Goal: Feedback & Contribution: Contribute content

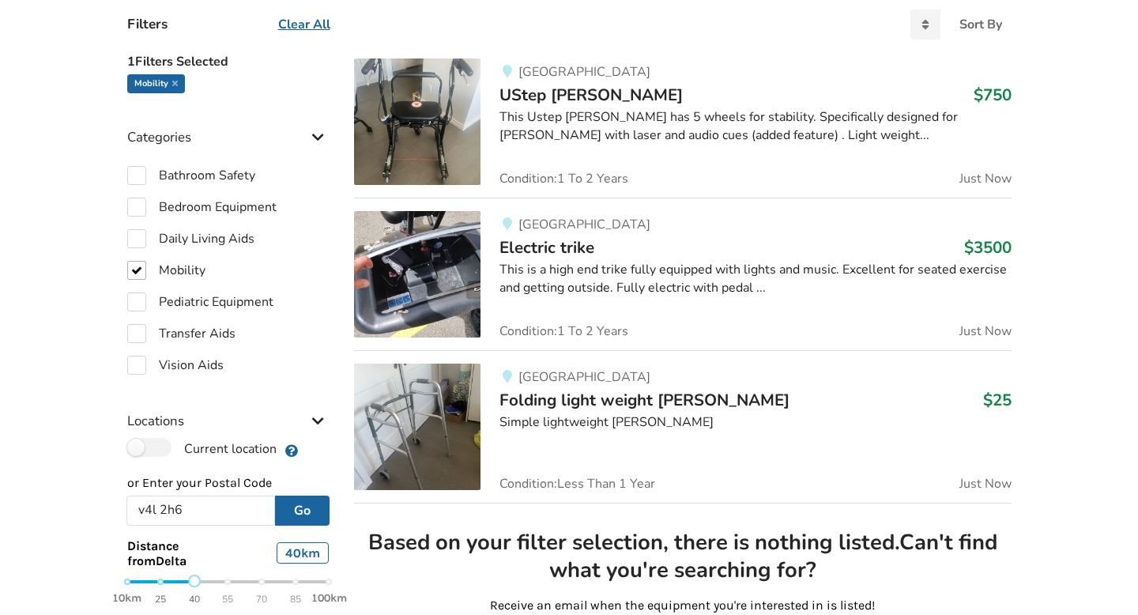
scroll to position [400, 0]
click at [134, 274] on label "Mobility" at bounding box center [166, 269] width 78 height 19
checkbox input "false"
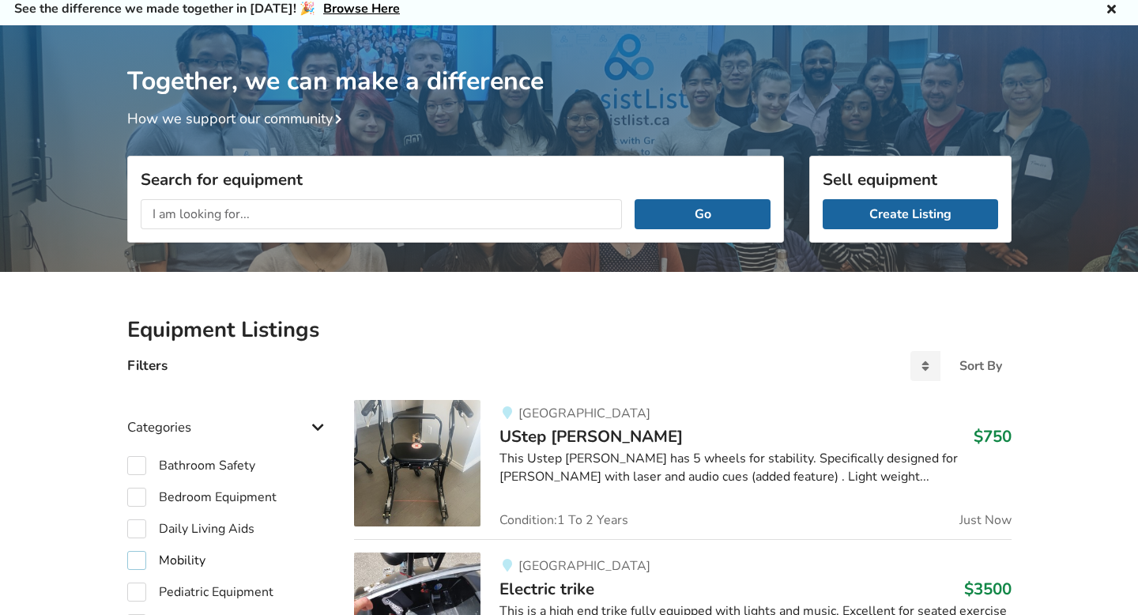
scroll to position [60, 0]
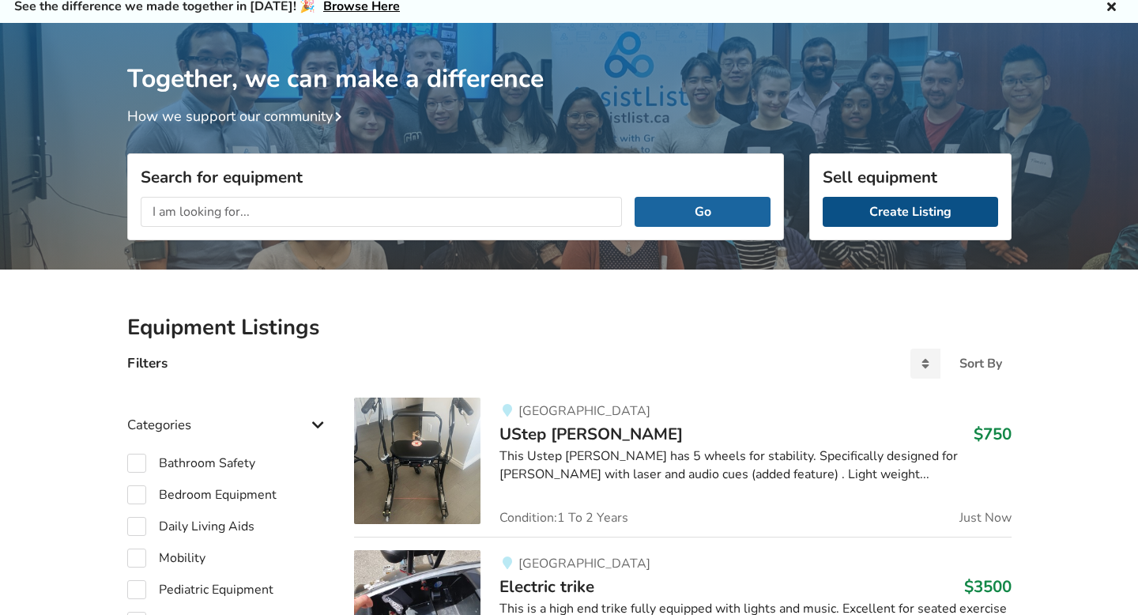
click at [903, 208] on link "Create Listing" at bounding box center [910, 212] width 175 height 30
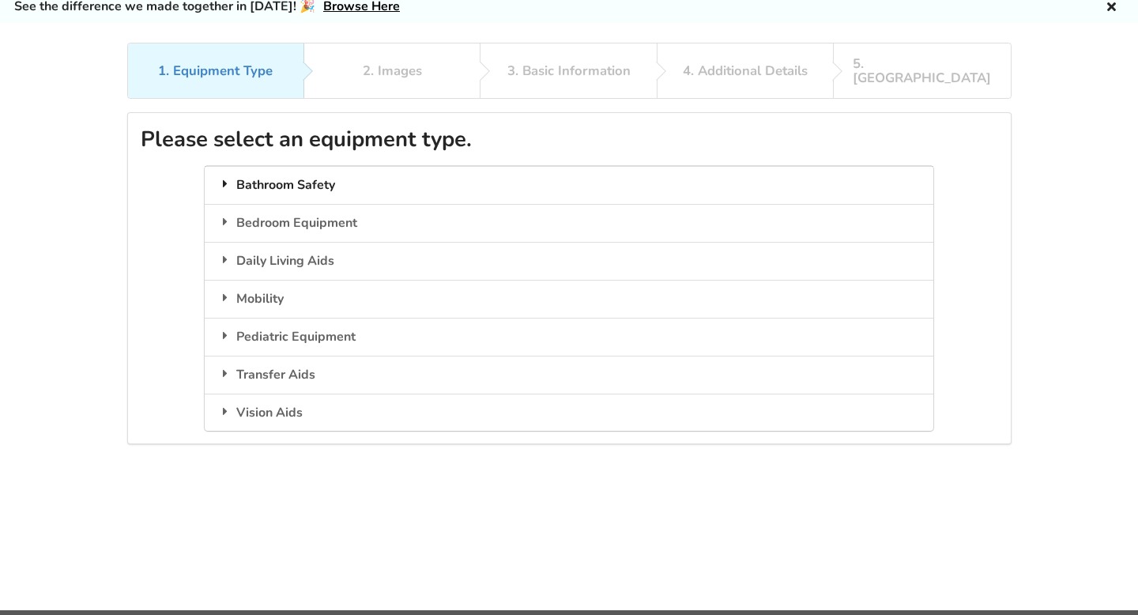
click at [336, 175] on div "Bathroom Safety" at bounding box center [569, 185] width 729 height 38
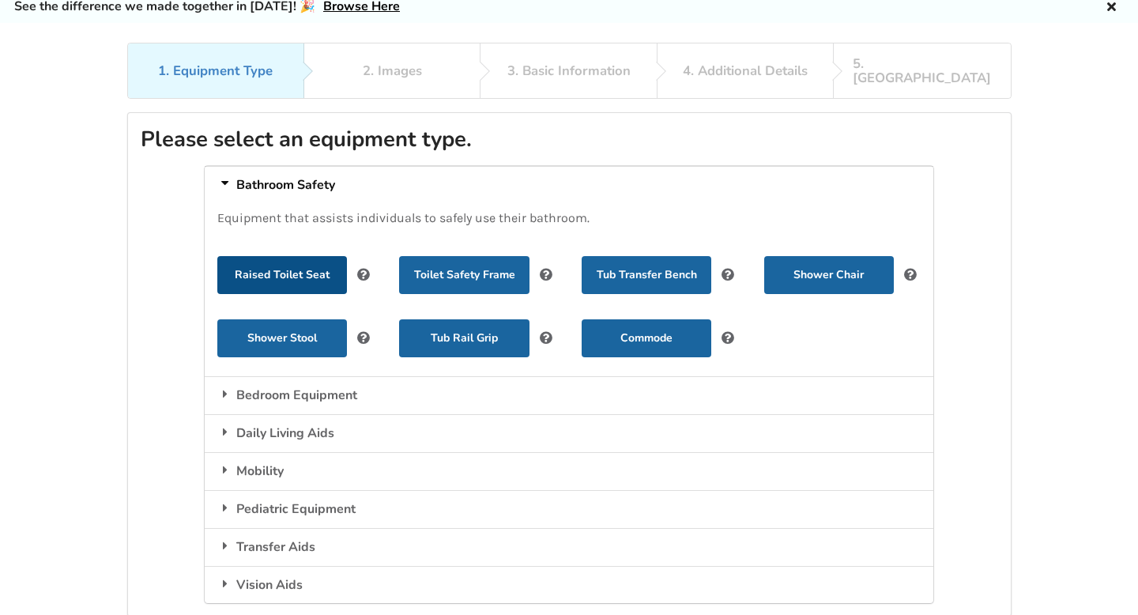
click at [287, 262] on button "Raised Toilet Seat" at bounding box center [282, 275] width 130 height 38
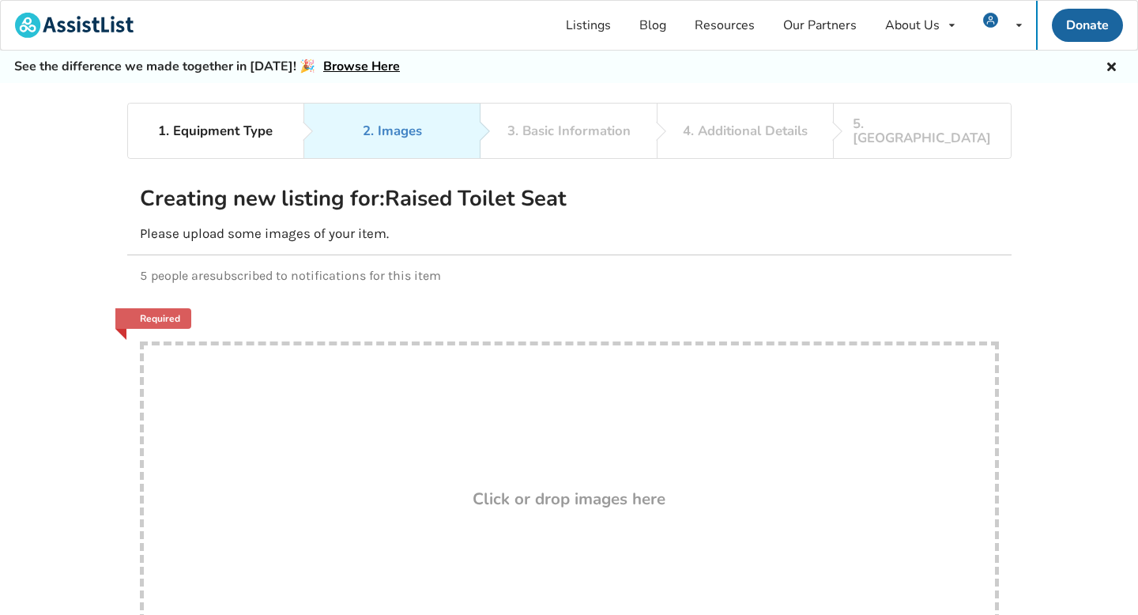
click at [582, 532] on div "Drop here! Click or drop images here" at bounding box center [569, 500] width 859 height 316
type input "C:\fakepath\62DE7DDB-6C26-418F-8CDB-7CD8F6EB8CD0_1_102_o.jpeg"
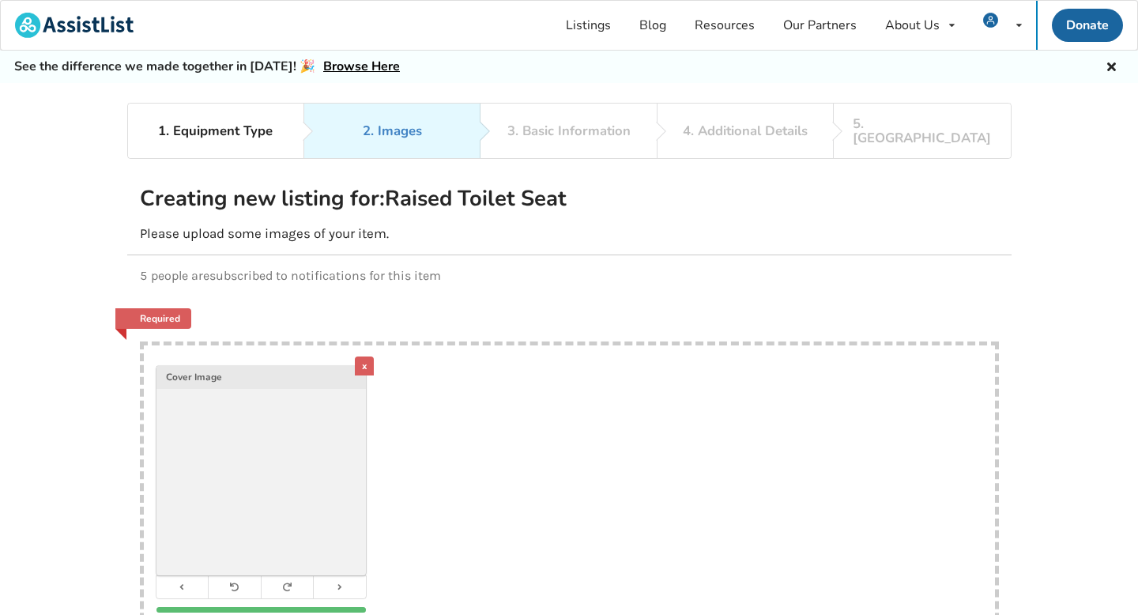
click at [357, 375] on div "x" at bounding box center [364, 366] width 19 height 19
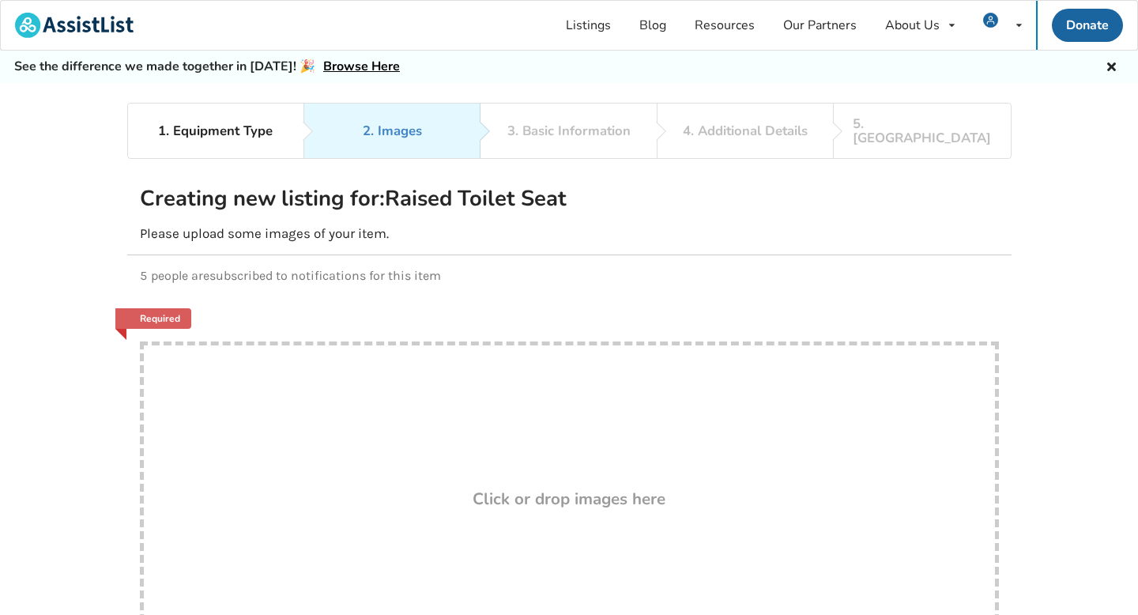
click at [286, 467] on div "Drop here! Click or drop images here" at bounding box center [569, 500] width 859 height 316
click at [301, 450] on div "Drop here! Click or drop images here" at bounding box center [569, 500] width 859 height 316
click at [309, 491] on div "Drop here! Click or drop images here" at bounding box center [569, 500] width 859 height 316
click at [477, 466] on div "Drop here! Click or drop images here" at bounding box center [569, 500] width 859 height 316
type input "C:\fakepath\5EB822A1-EE17-4DE3-9002-2C2EFC943CBF.jpeg"
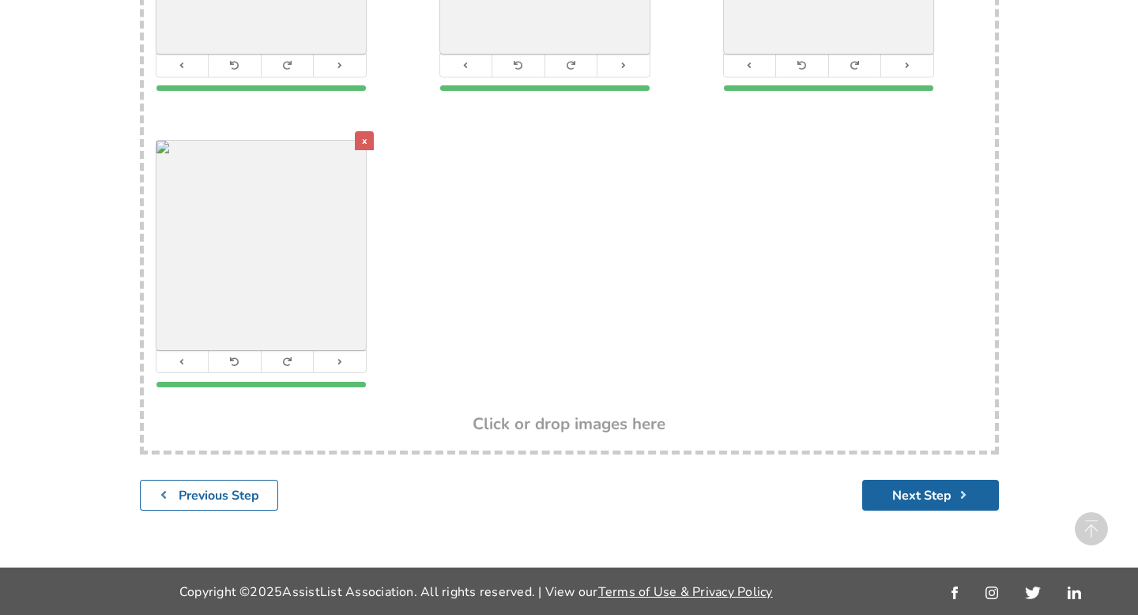
scroll to position [535, 0]
click at [927, 496] on button "Next Step" at bounding box center [930, 495] width 137 height 31
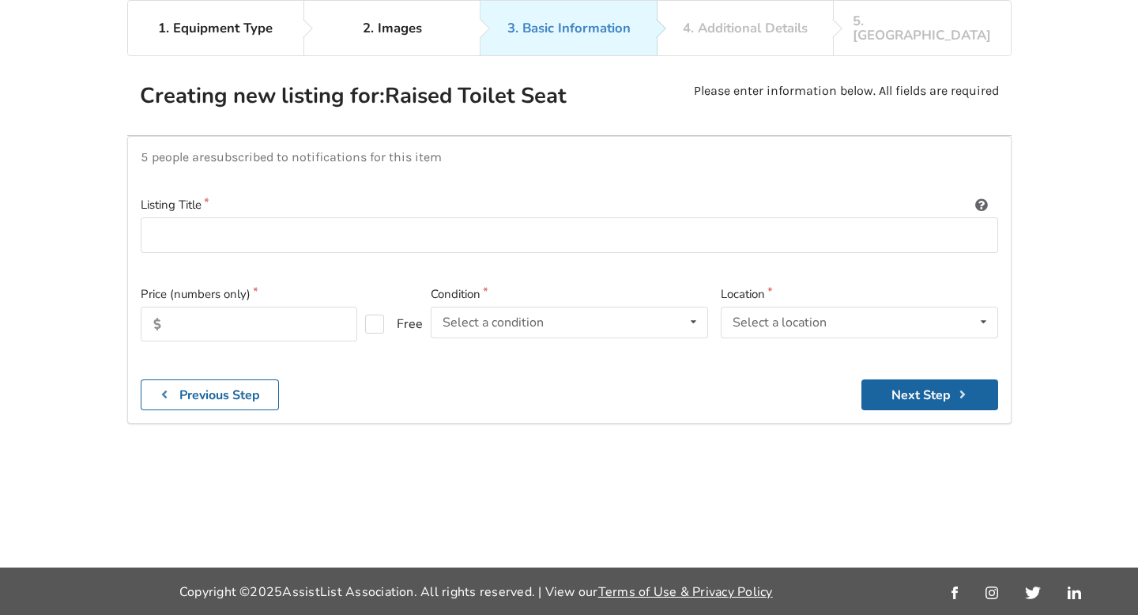
scroll to position [103, 0]
click at [308, 253] on input at bounding box center [570, 235] width 858 height 36
type input "Raised toilet seat with handles"
click at [236, 340] on input "text" at bounding box center [249, 324] width 217 height 35
click at [484, 329] on div "Select a condition" at bounding box center [493, 322] width 101 height 13
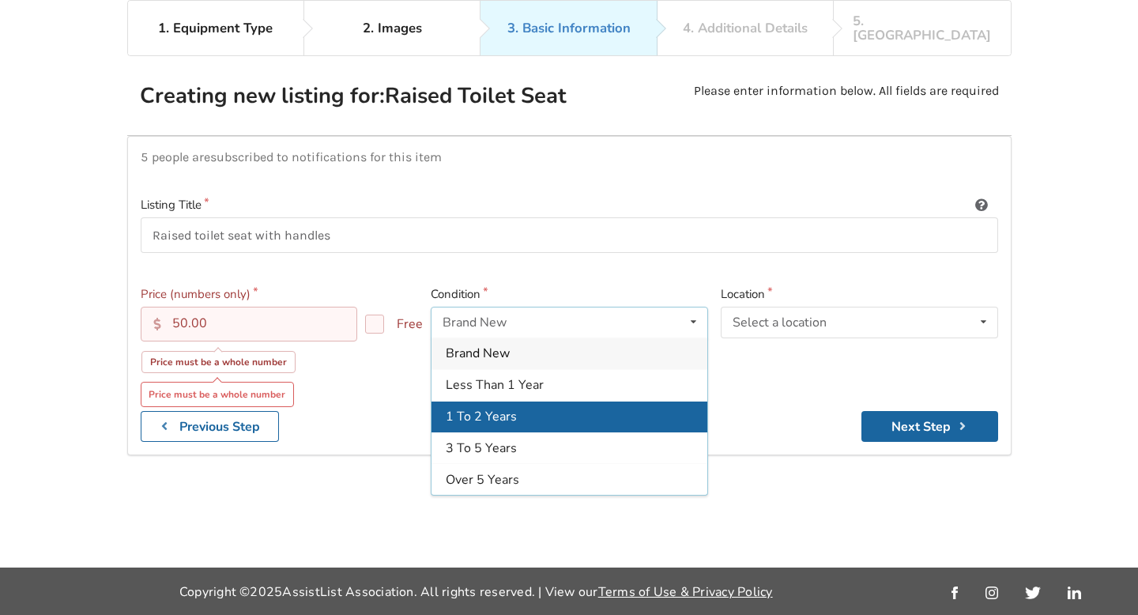
click at [501, 425] on span "1 To 2 Years" at bounding box center [481, 416] width 71 height 17
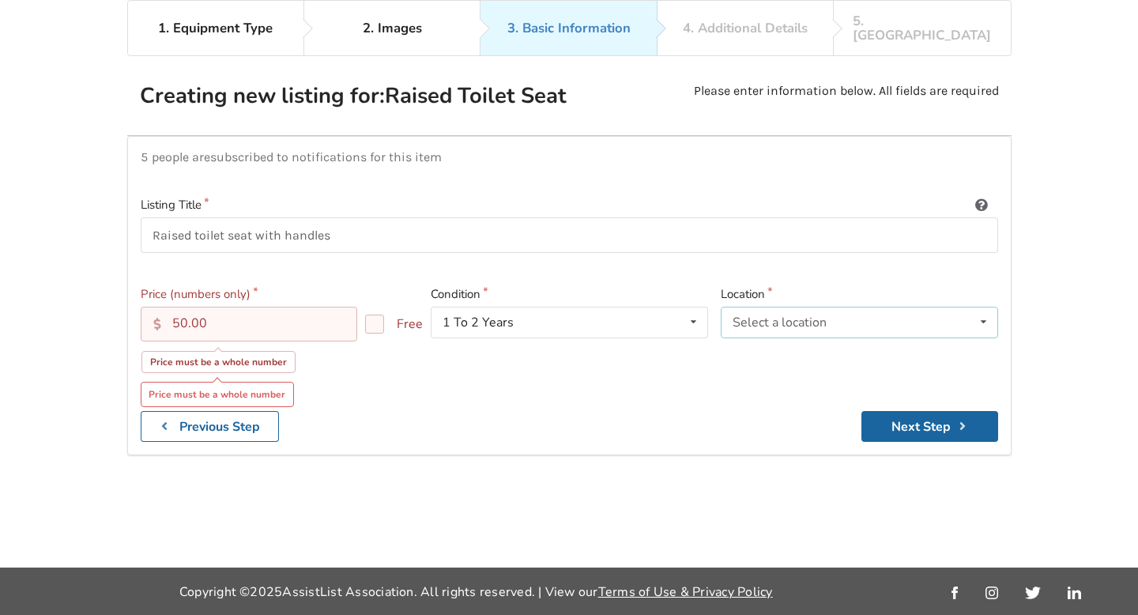
click at [747, 338] on div "Select a location Abbotsford Burnaby Chilliwack Coquitlam Delta Langley Maple R…" at bounding box center [859, 323] width 277 height 32
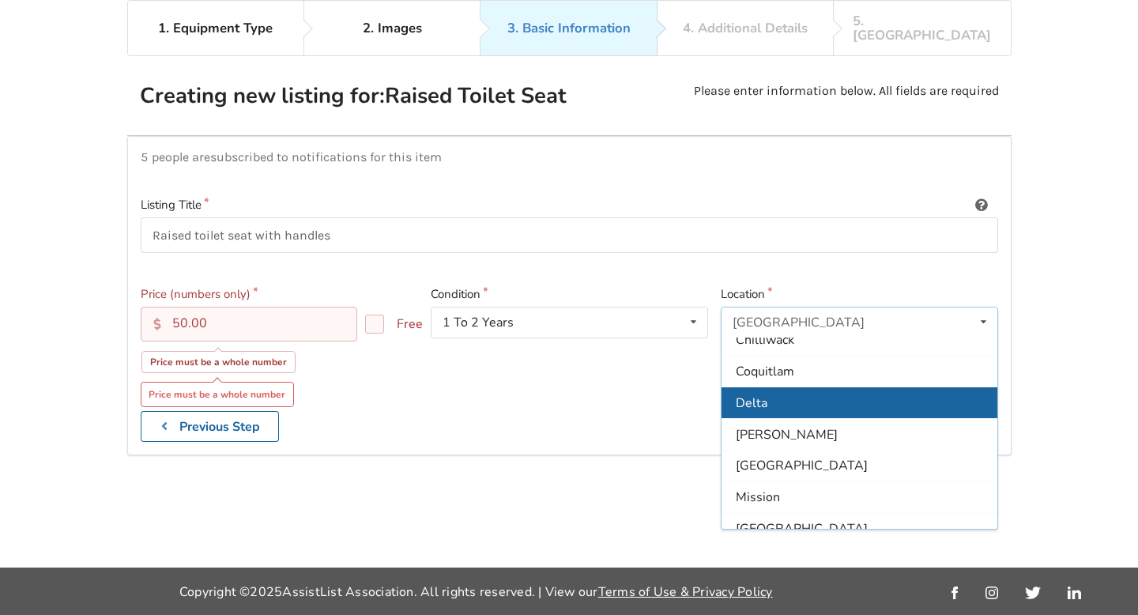
scroll to position [0, 0]
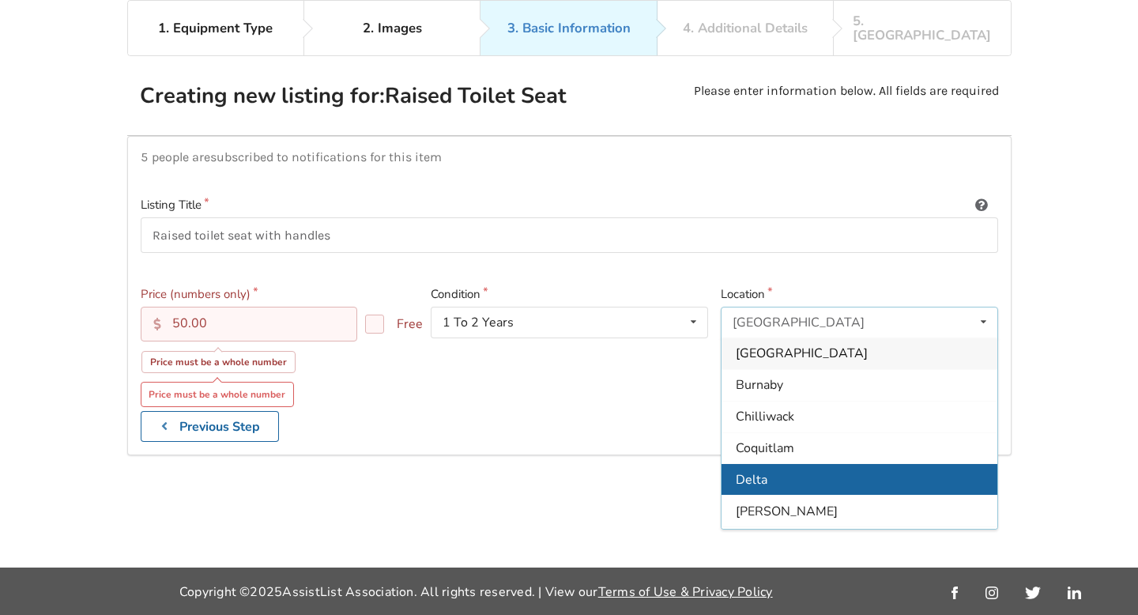
click at [756, 488] on span "Delta" at bounding box center [752, 479] width 32 height 17
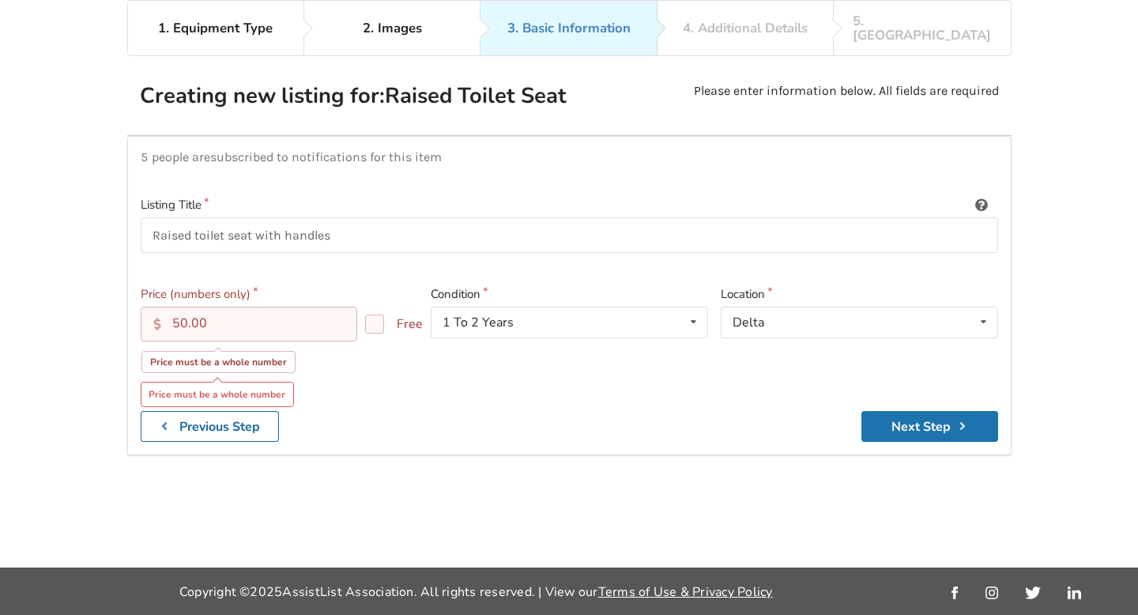
click at [889, 440] on button "Next Step" at bounding box center [930, 426] width 137 height 31
click at [285, 338] on input "50.00" at bounding box center [249, 324] width 217 height 35
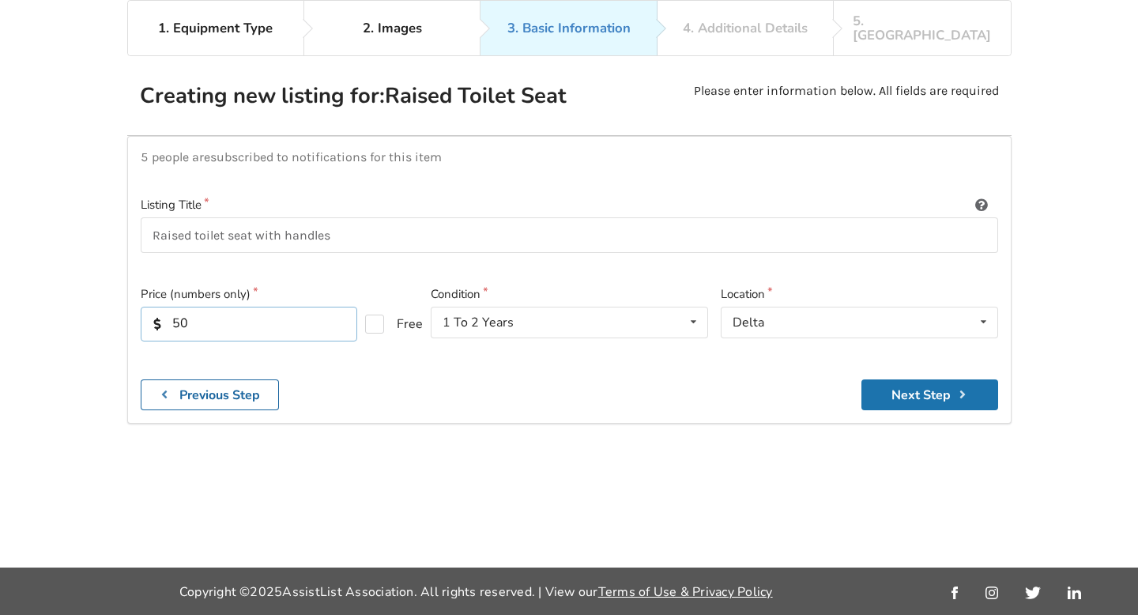
type input "50"
click at [930, 410] on button "Next Step" at bounding box center [930, 394] width 137 height 31
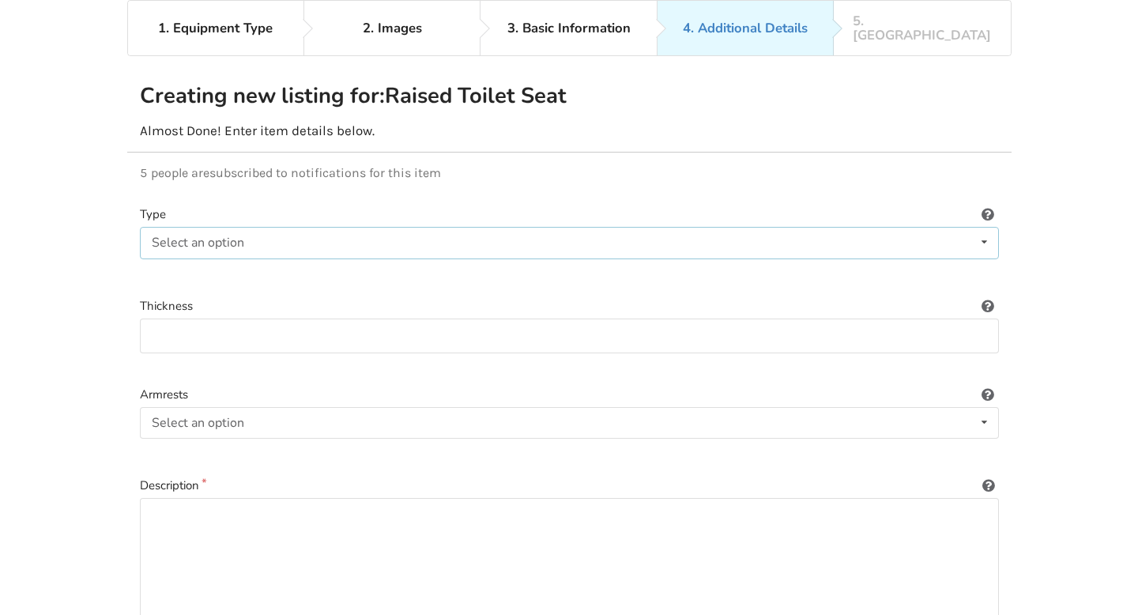
click at [452, 255] on div "Select an option Round Elongated" at bounding box center [569, 243] width 859 height 32
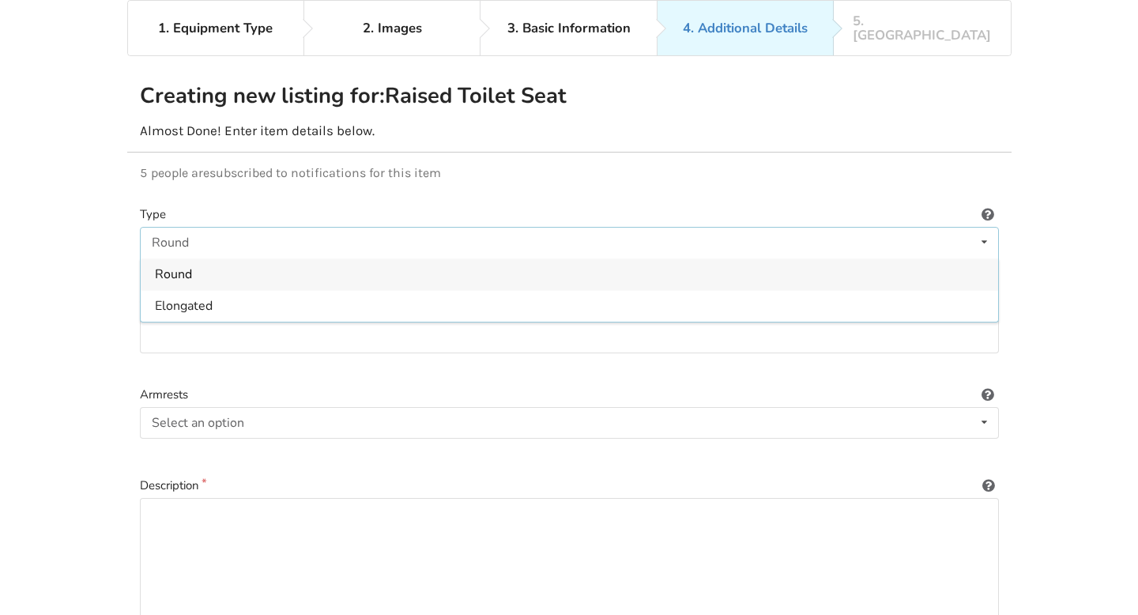
click at [422, 314] on div "Elongated" at bounding box center [570, 306] width 858 height 32
click at [408, 353] on input at bounding box center [569, 337] width 859 height 36
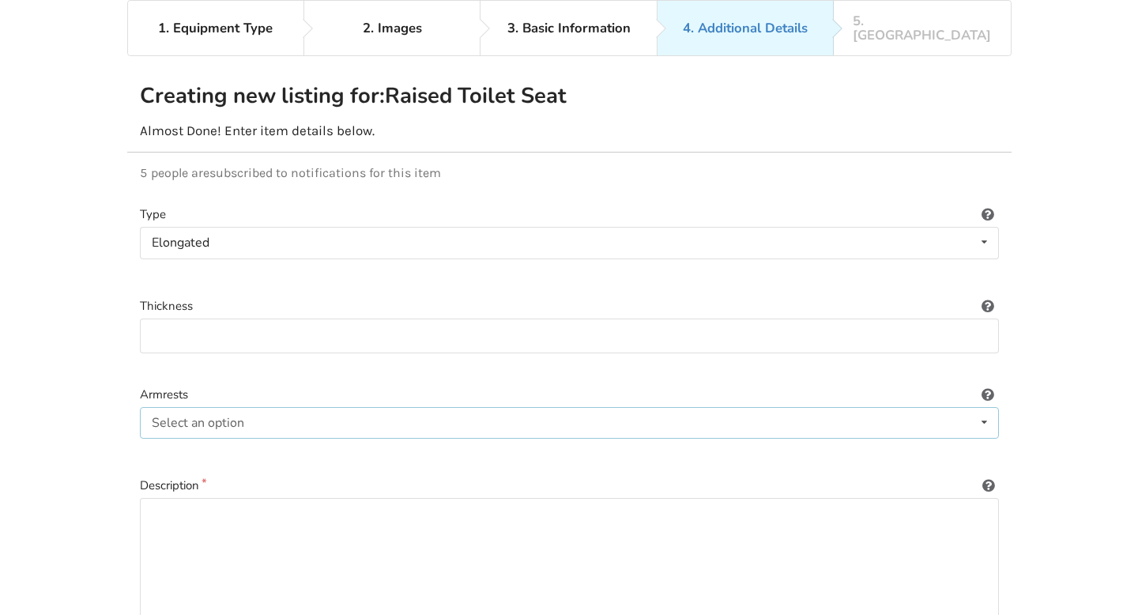
click at [383, 438] on div "Select an option Included Not included" at bounding box center [569, 423] width 859 height 32
click at [379, 461] on div "Included" at bounding box center [570, 454] width 858 height 32
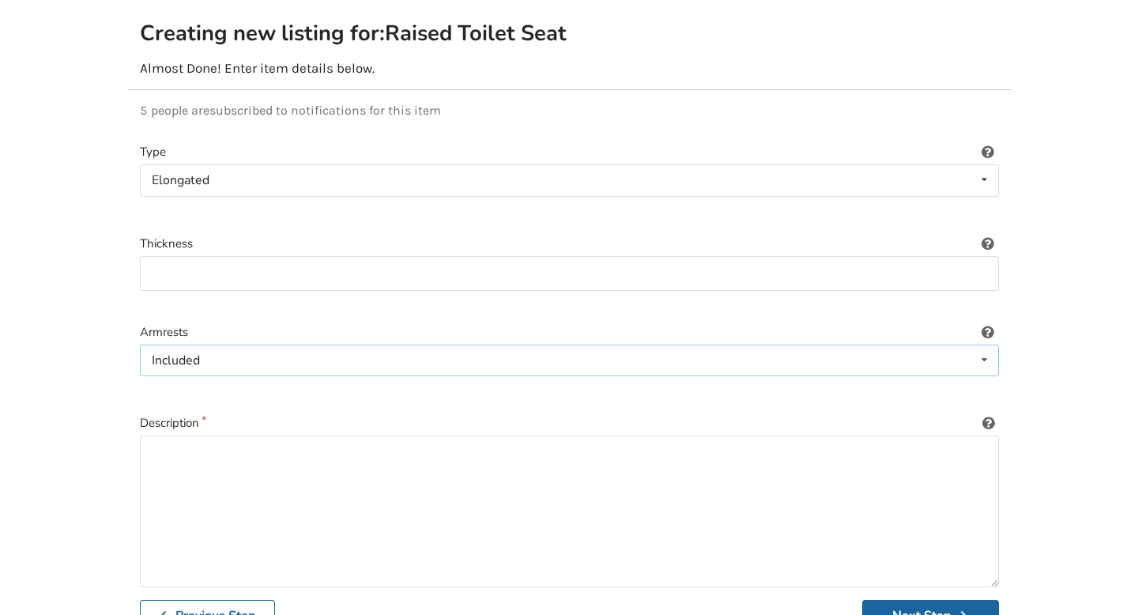
scroll to position [299, 0]
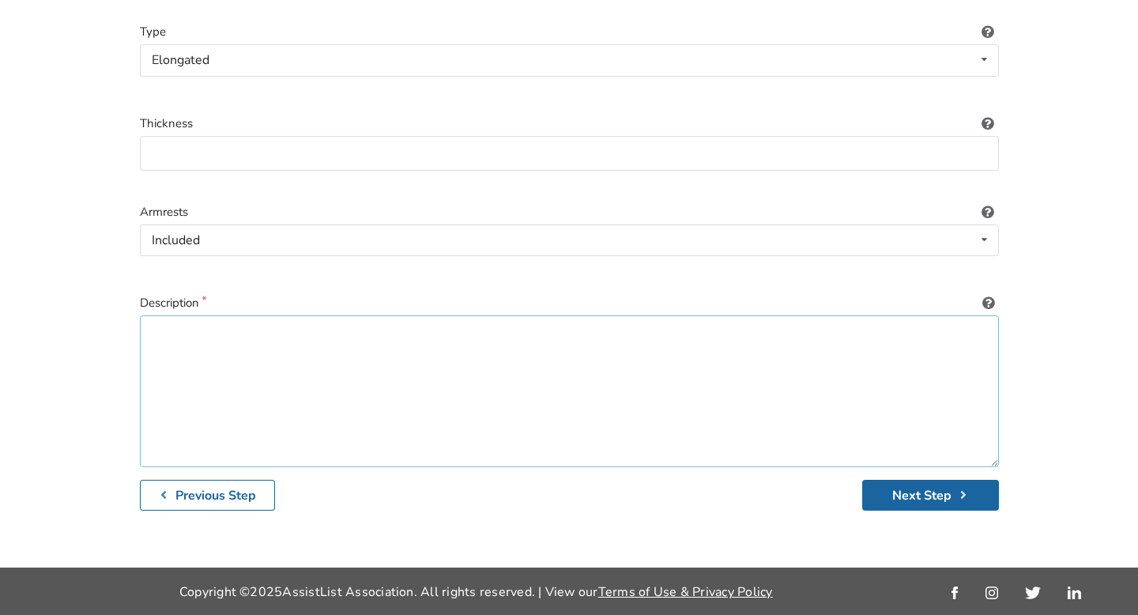
click at [390, 373] on textarea at bounding box center [569, 391] width 859 height 152
type textarea "i"
type textarea "Easily bolts on to toilet for secure fit."
click at [957, 496] on icon "submit" at bounding box center [964, 495] width 15 height 13
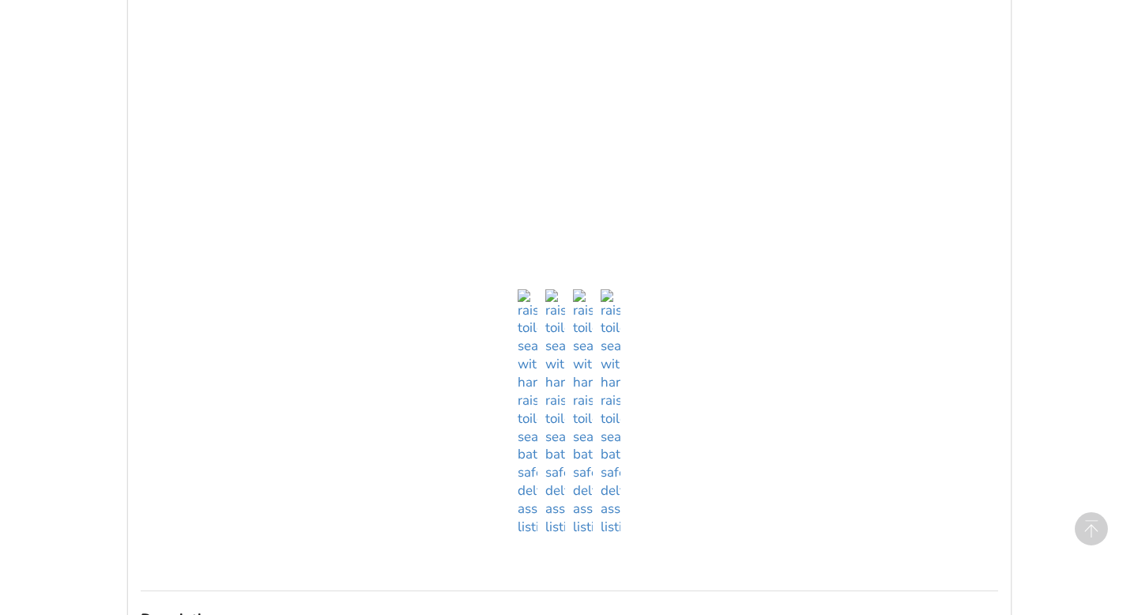
scroll to position [991, 0]
click at [556, 535] on img at bounding box center [555, 411] width 20 height 247
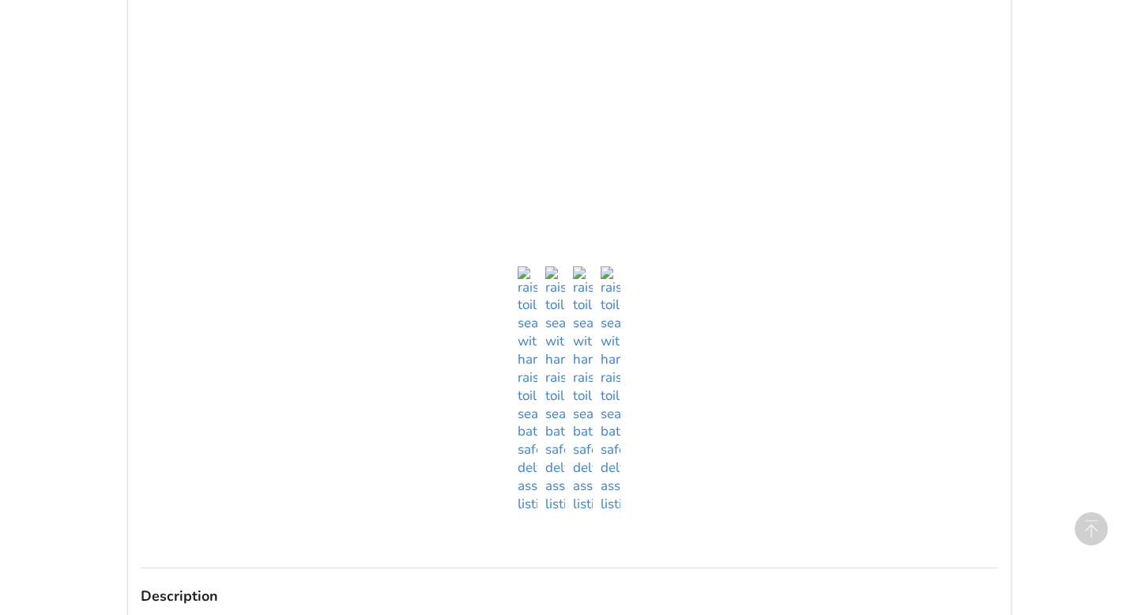
scroll to position [1077, 0]
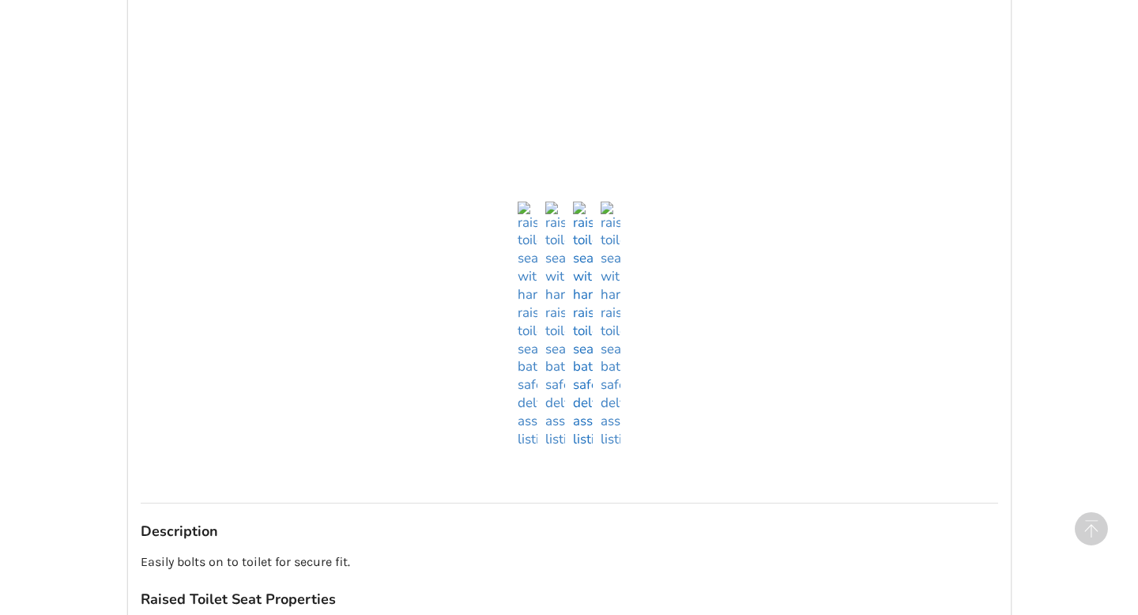
click at [583, 449] on img at bounding box center [583, 325] width 20 height 247
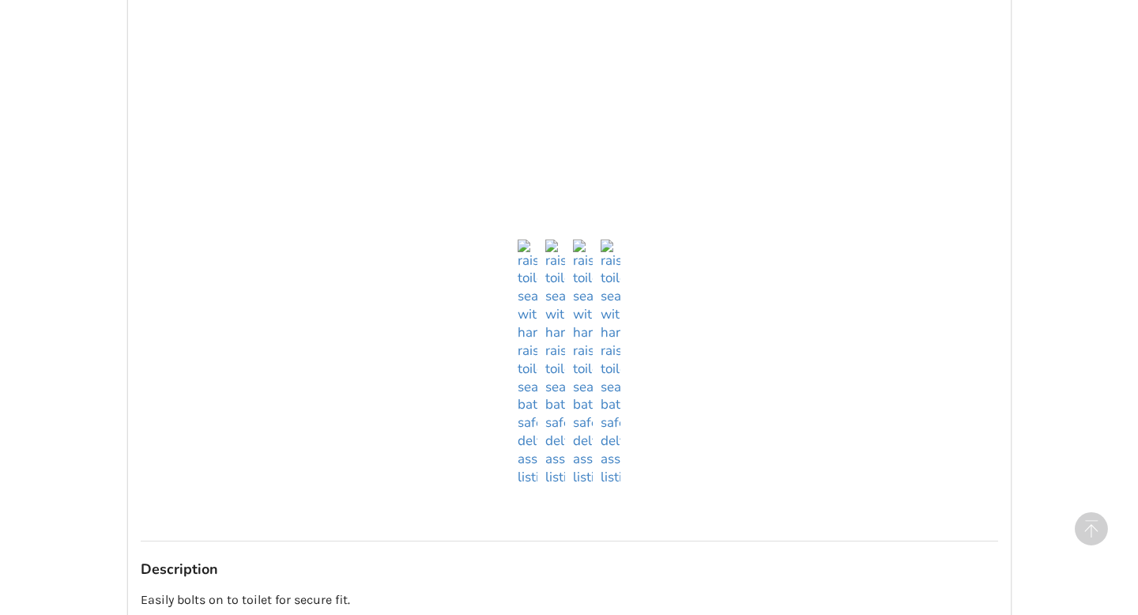
scroll to position [1135, 0]
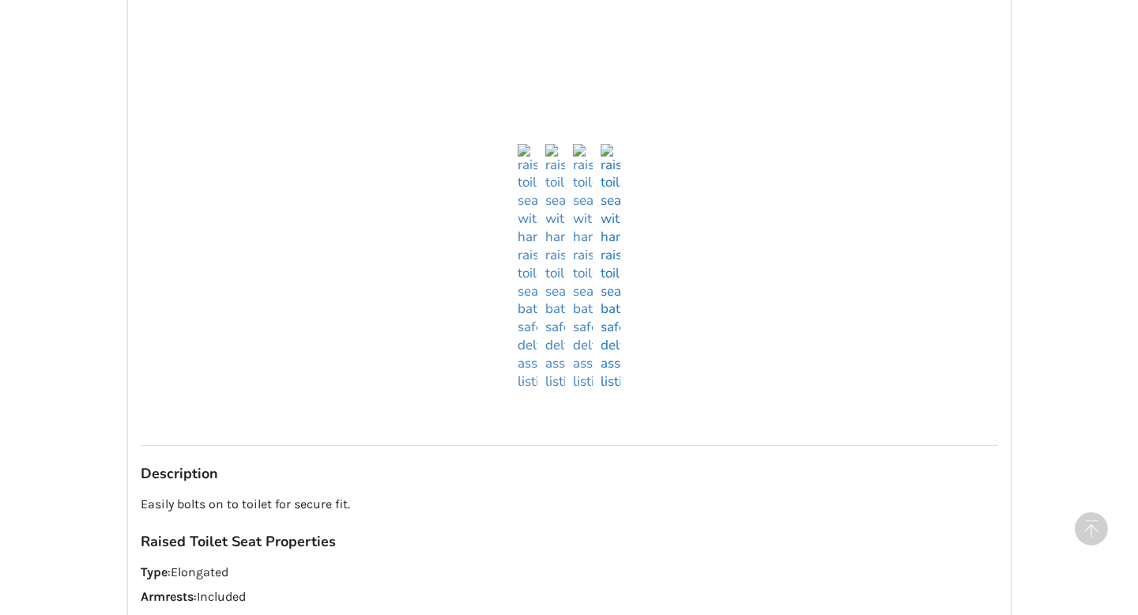
click at [610, 391] on img at bounding box center [611, 267] width 20 height 247
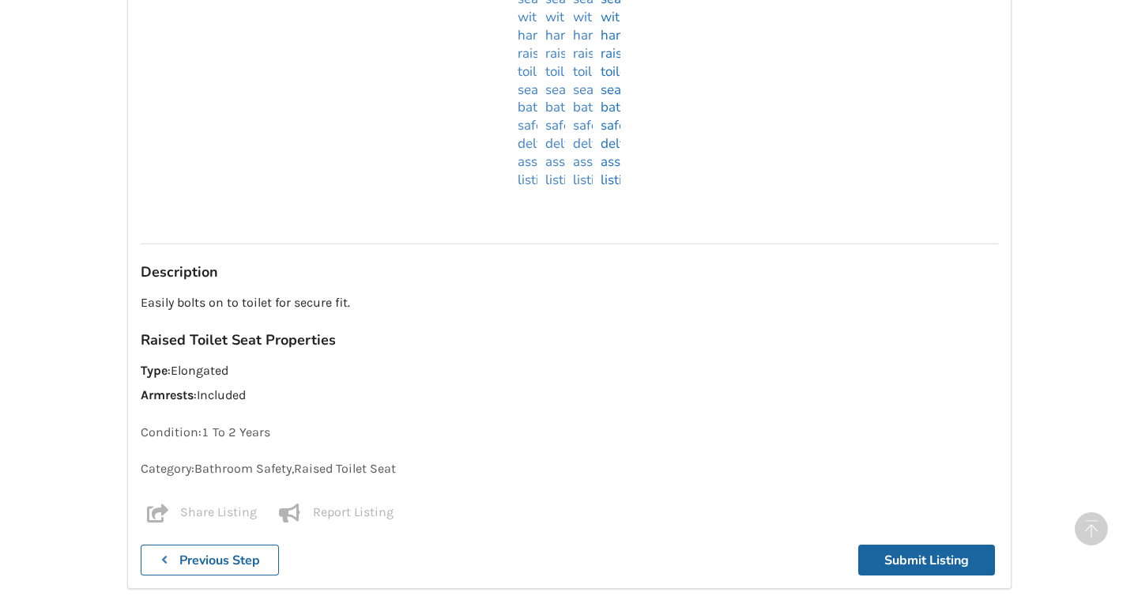
scroll to position [1416, 0]
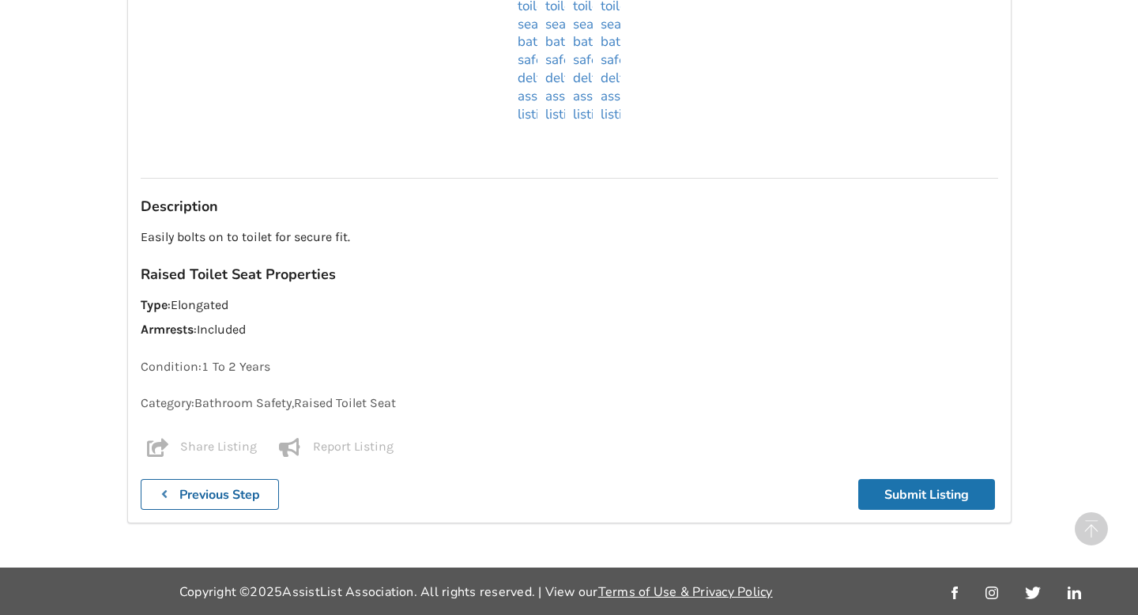
click at [895, 489] on button "Submit Listing" at bounding box center [926, 494] width 137 height 31
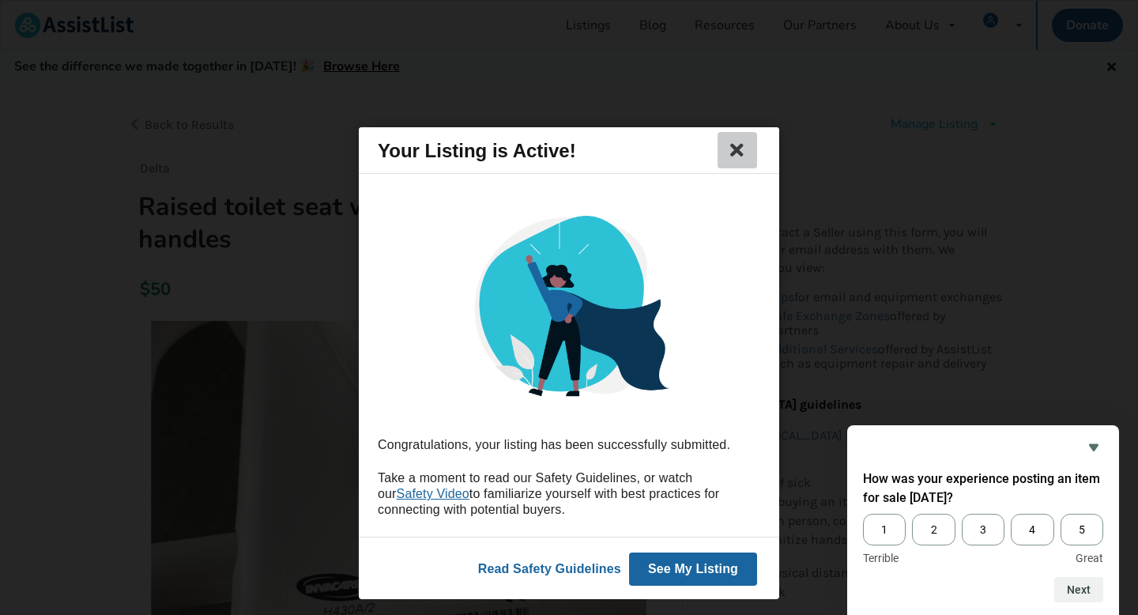
click at [734, 149] on icon at bounding box center [737, 150] width 22 height 19
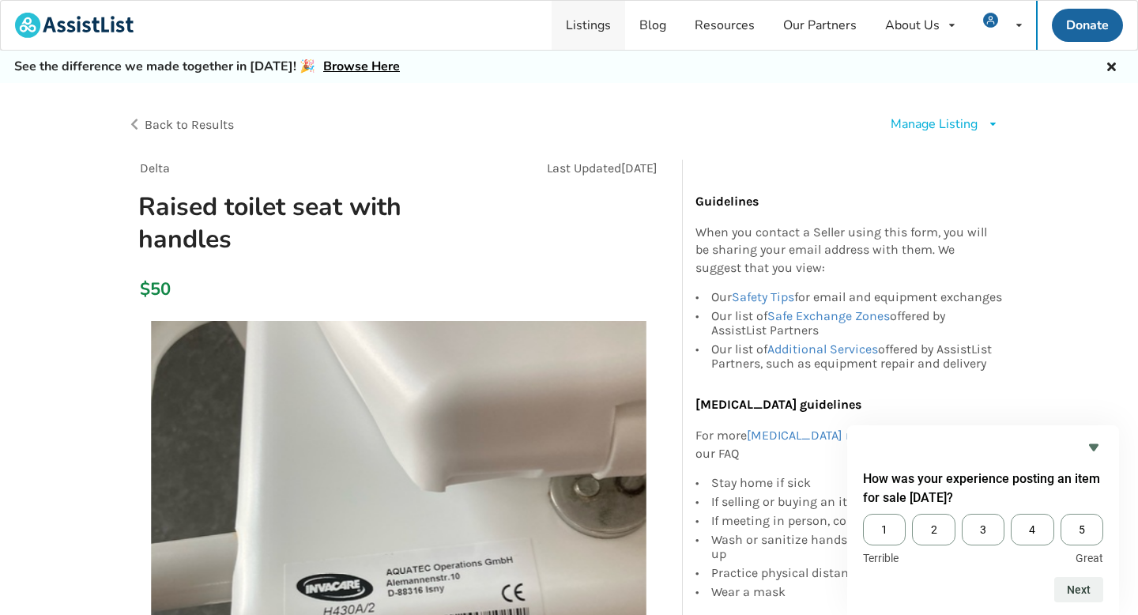
click at [595, 27] on link "Listings" at bounding box center [589, 25] width 74 height 49
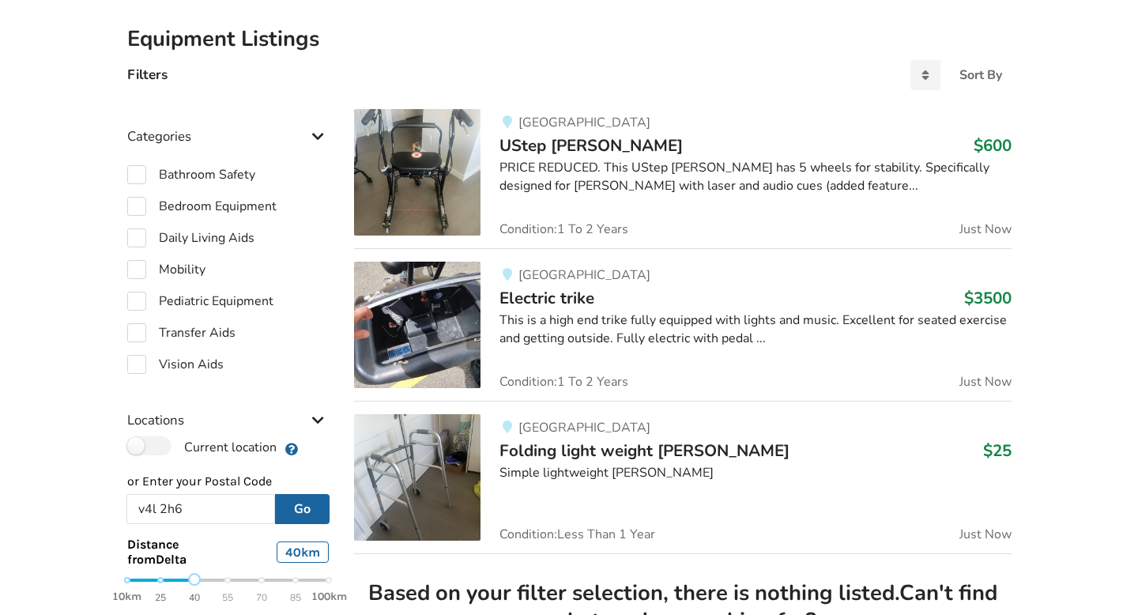
scroll to position [348, 0]
click at [138, 173] on label "Bathroom Safety" at bounding box center [191, 175] width 128 height 19
checkbox input "true"
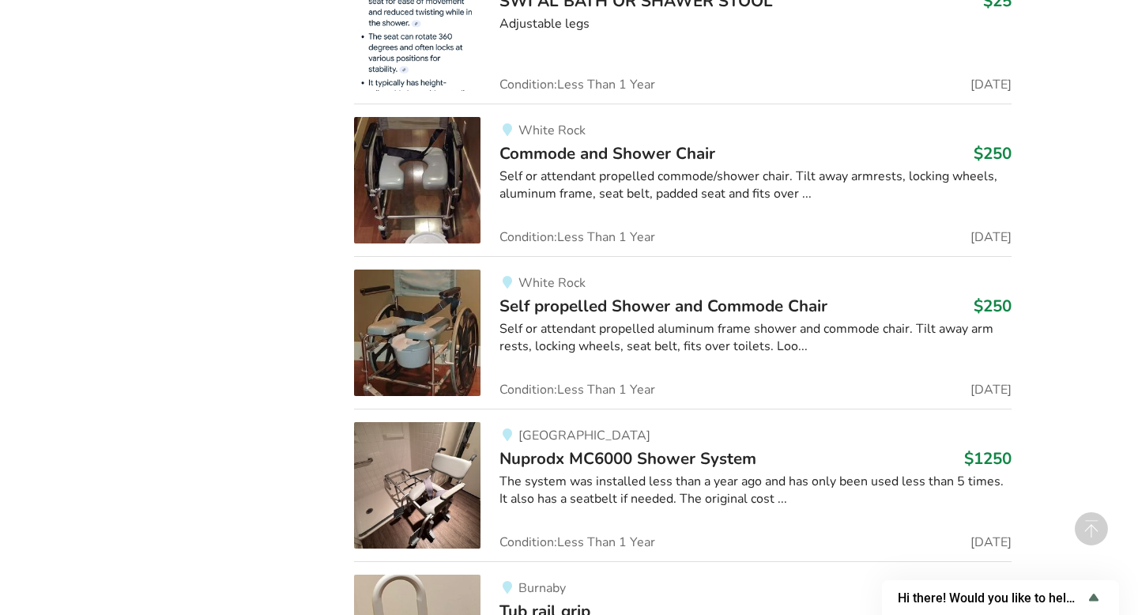
scroll to position [6648, 0]
